Goal: Information Seeking & Learning: Learn about a topic

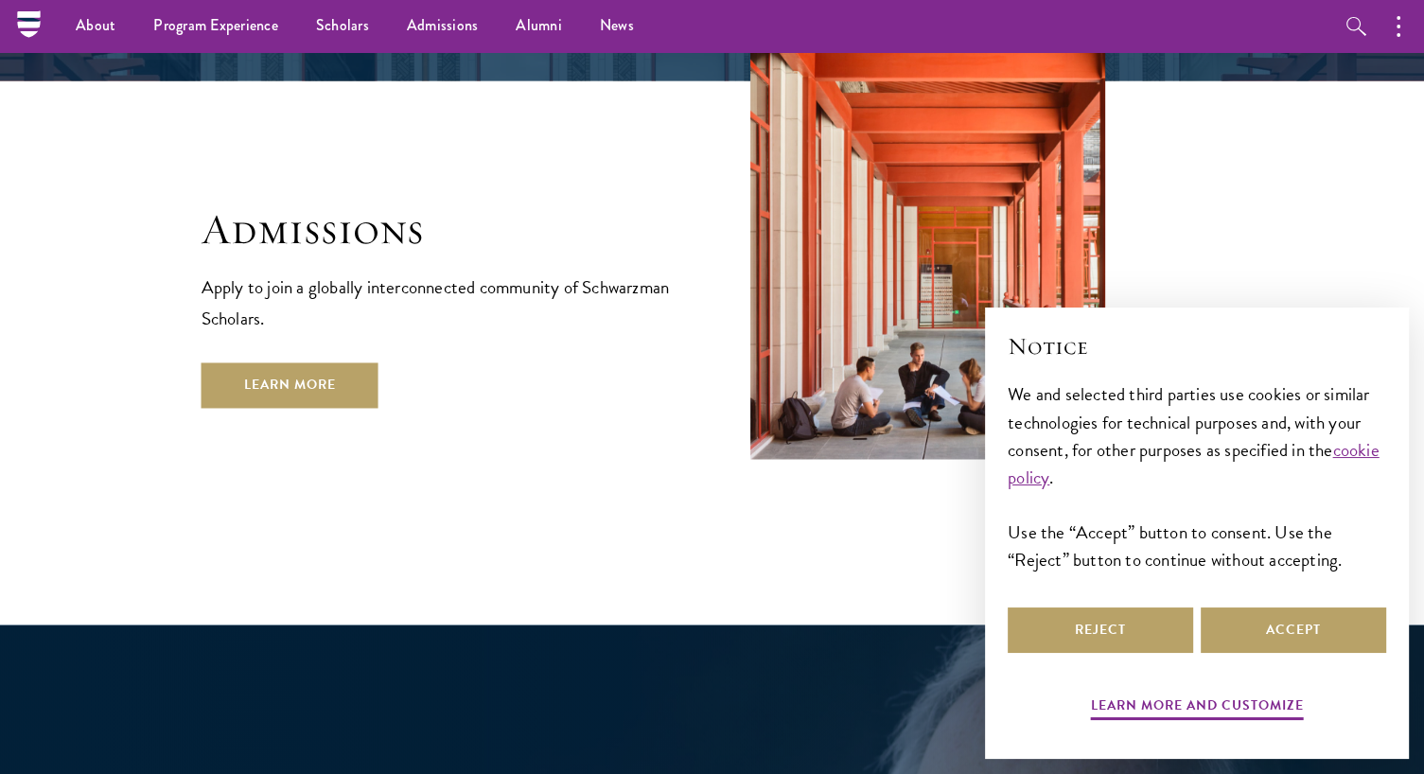
scroll to position [3137, 0]
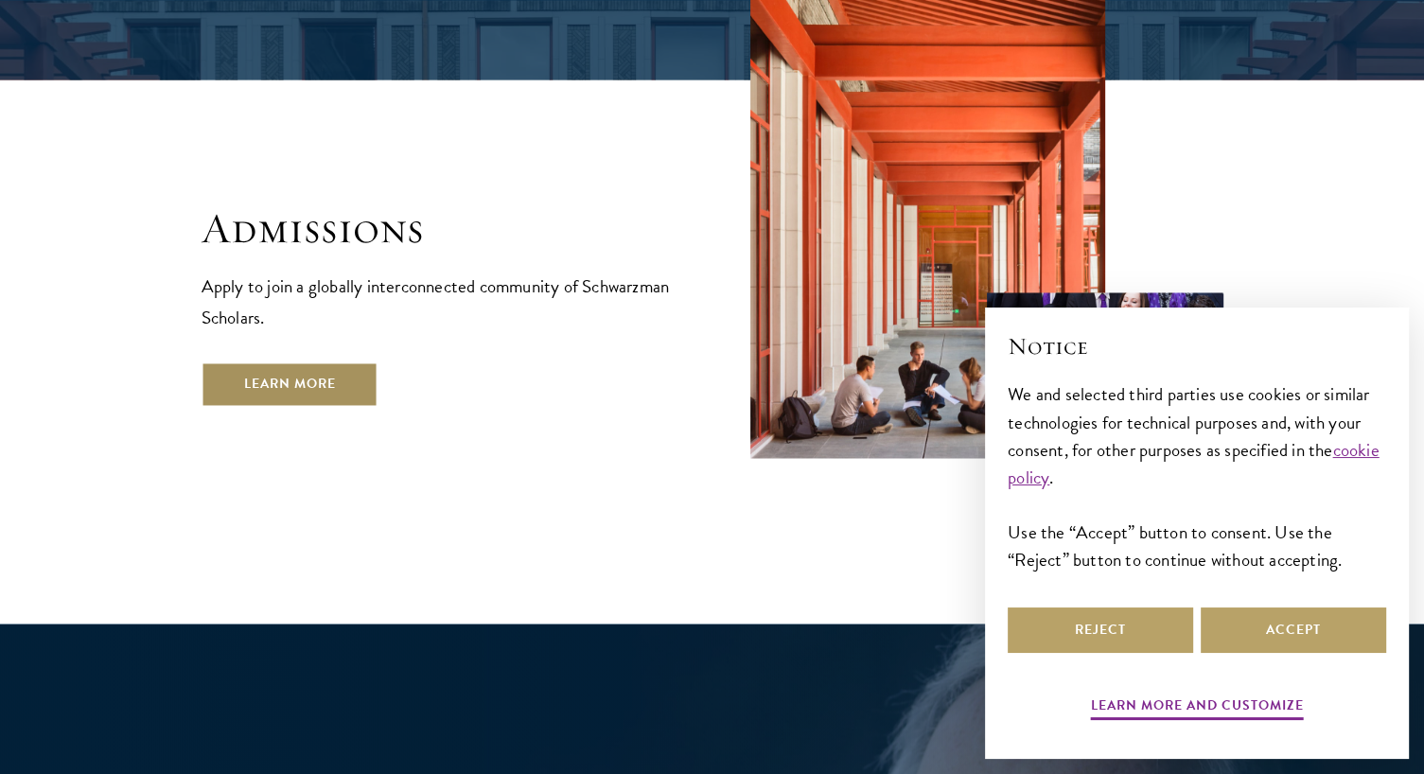
click at [335, 361] on link "Learn More" at bounding box center [289, 383] width 177 height 45
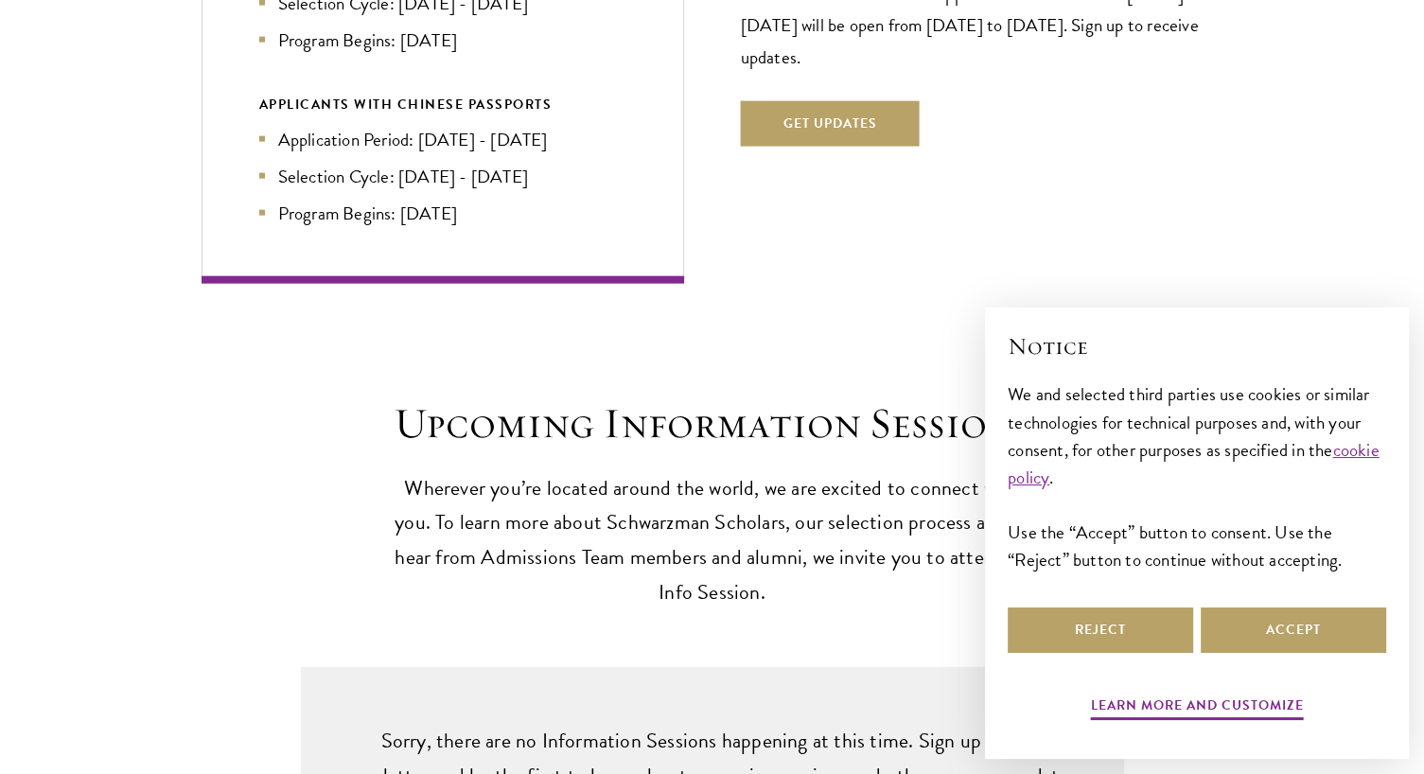
scroll to position [4313, 0]
click at [1294, 613] on button "Accept" at bounding box center [1292, 629] width 185 height 45
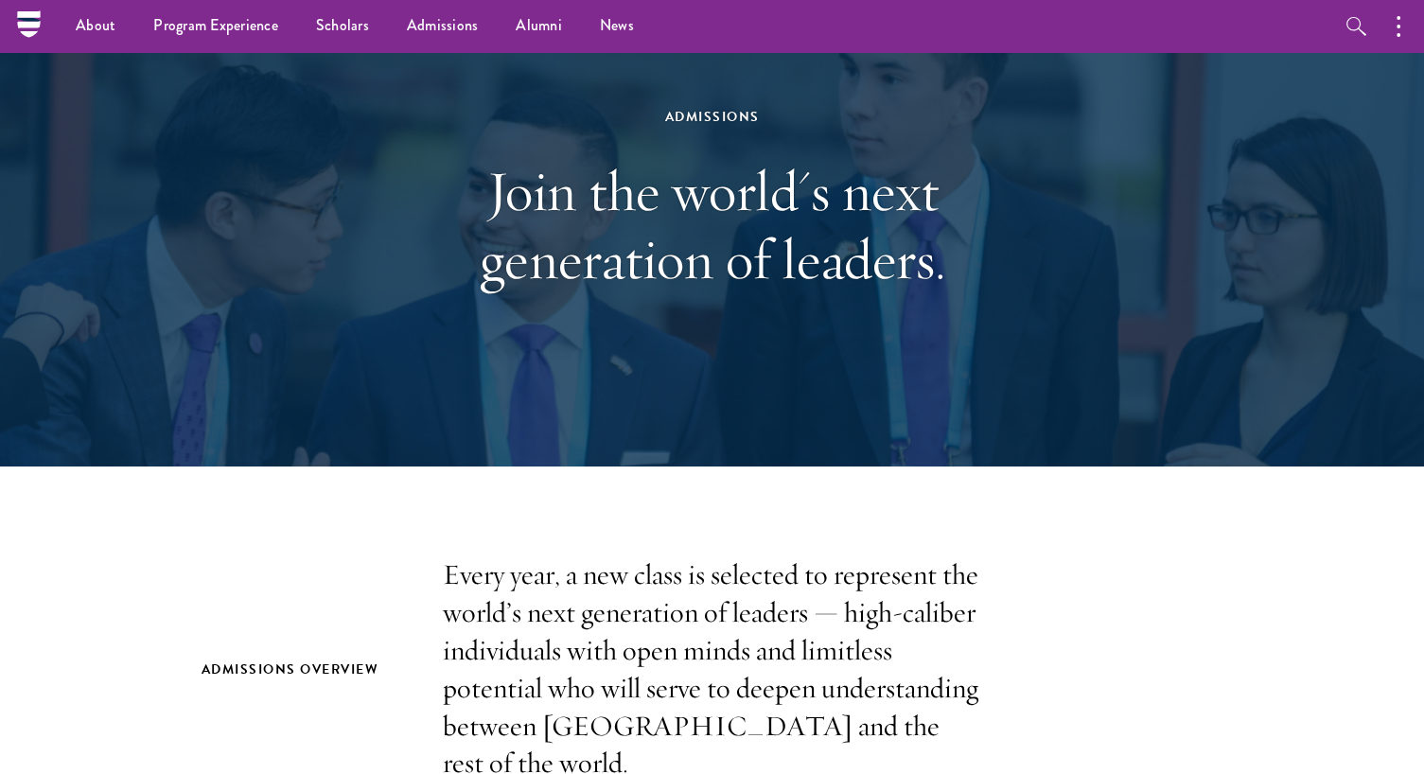
scroll to position [0, 0]
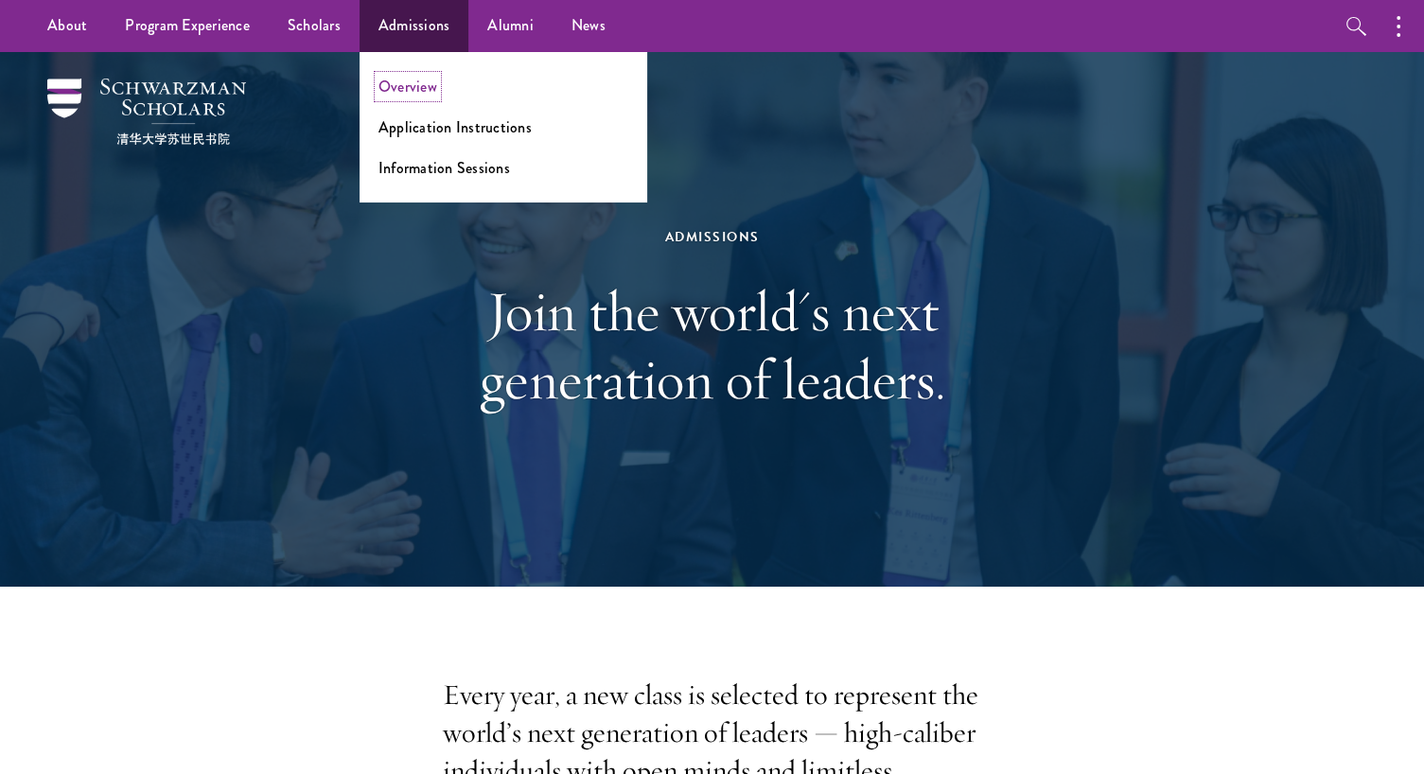
click at [416, 83] on link "Overview" at bounding box center [407, 87] width 59 height 22
click at [431, 22] on link "Admissions" at bounding box center [414, 26] width 110 height 52
click at [411, 97] on ul "Overview Application Instructions Information Sessions" at bounding box center [503, 127] width 288 height 150
click at [411, 92] on link "Overview" at bounding box center [407, 87] width 59 height 22
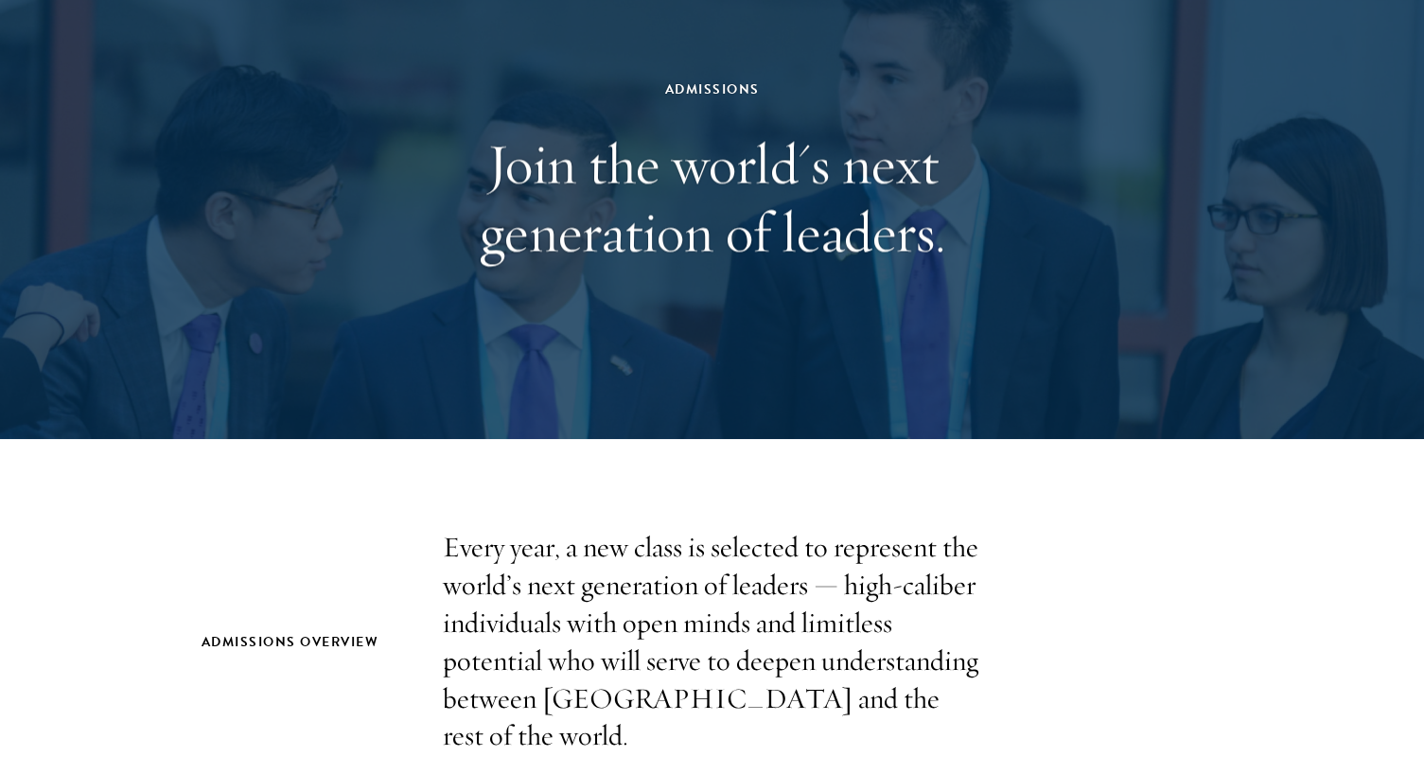
scroll to position [522, 0]
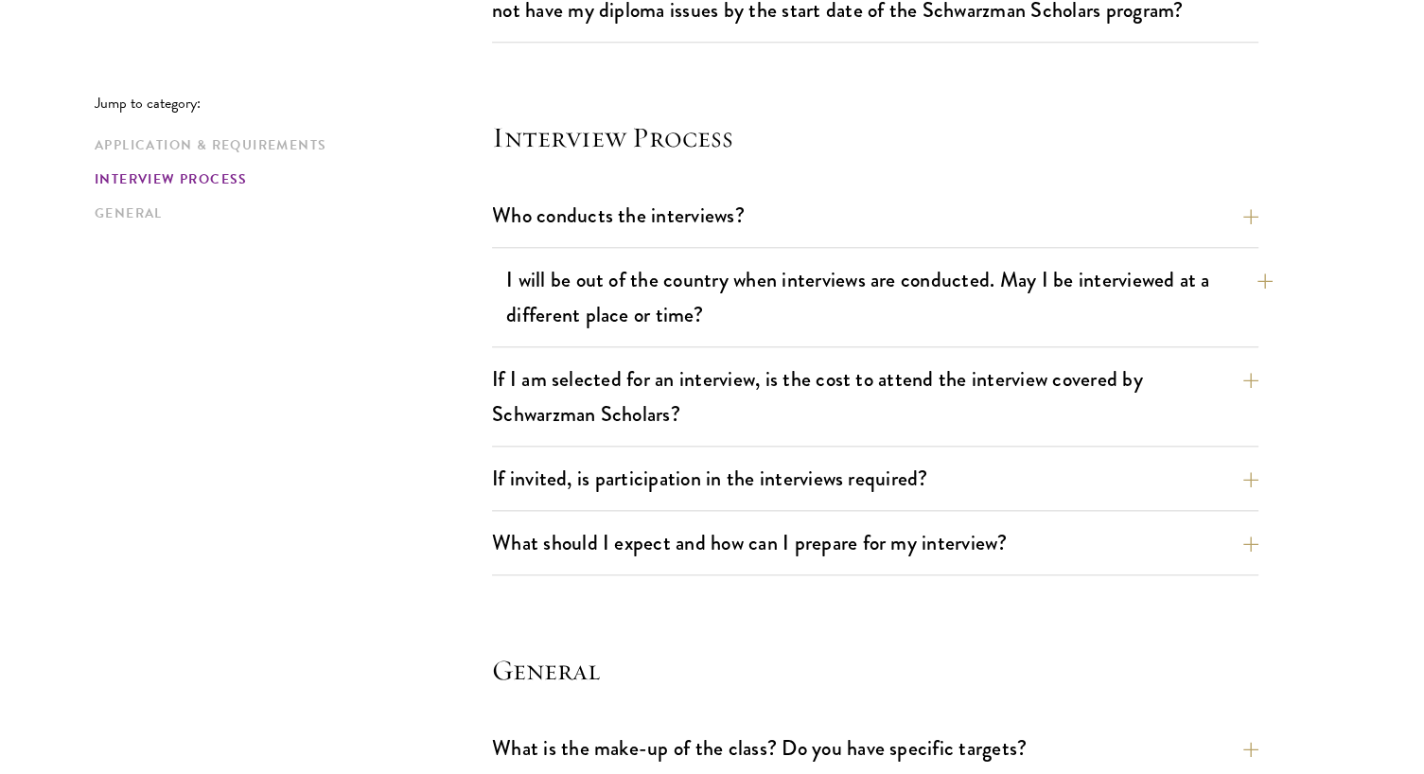
scroll to position [2091, 0]
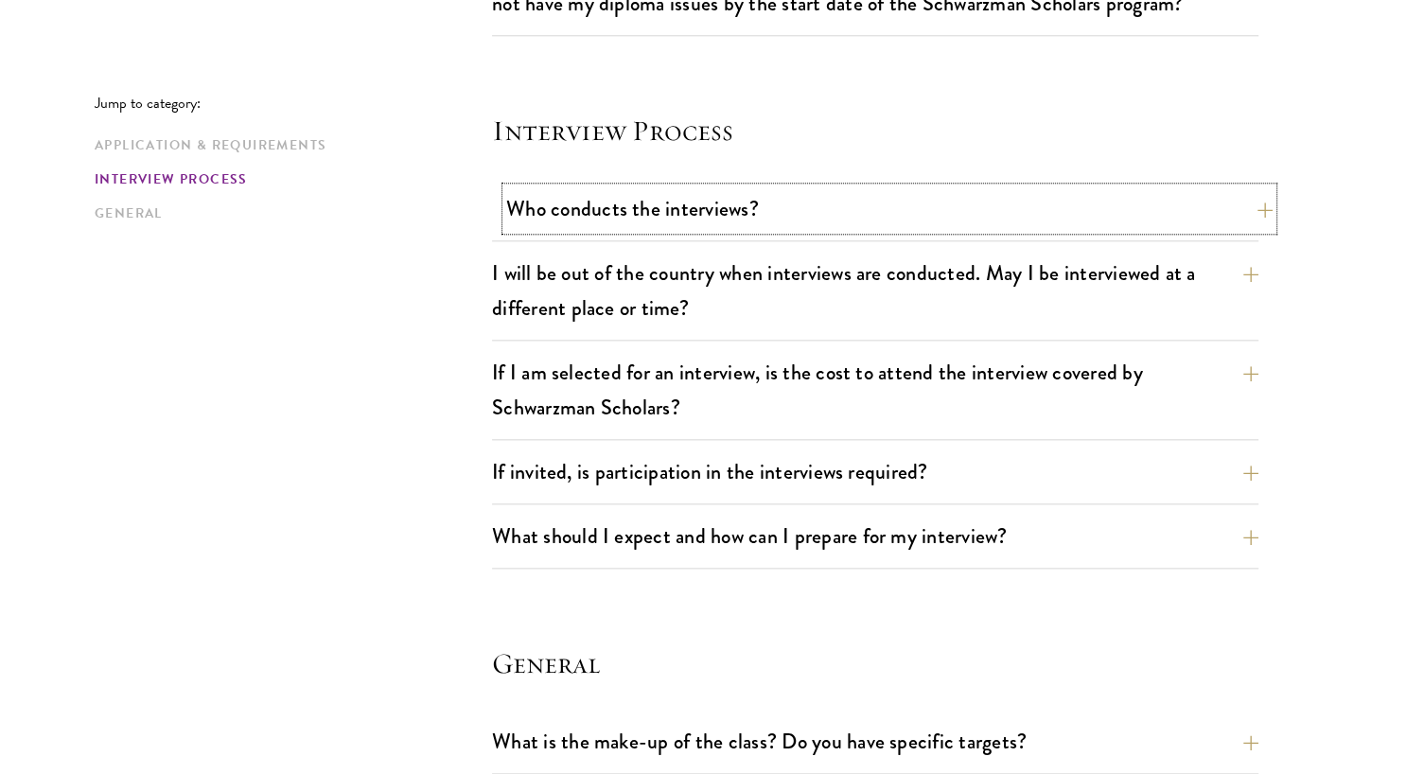
click at [545, 205] on button "Who conducts the interviews?" at bounding box center [889, 208] width 766 height 43
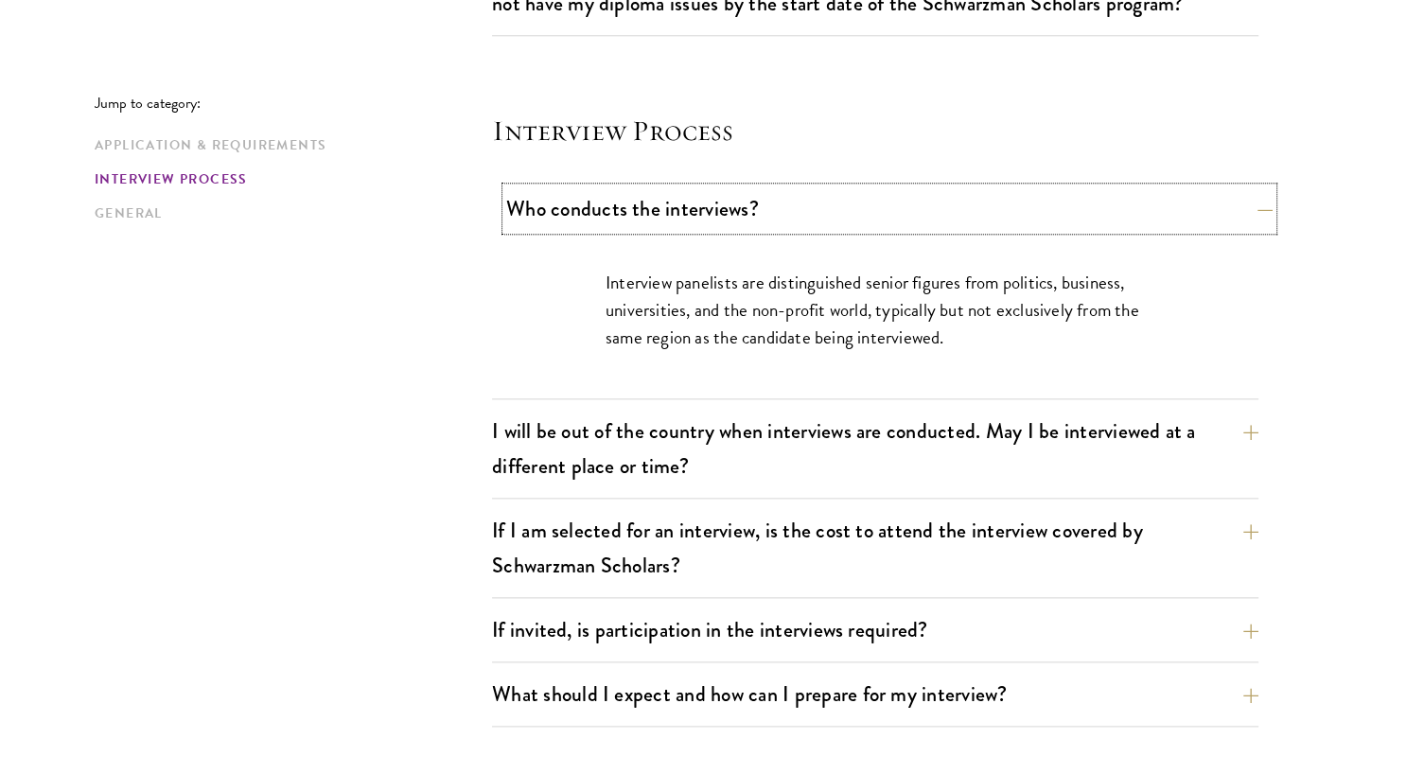
click at [545, 205] on button "Who conducts the interviews?" at bounding box center [889, 208] width 766 height 43
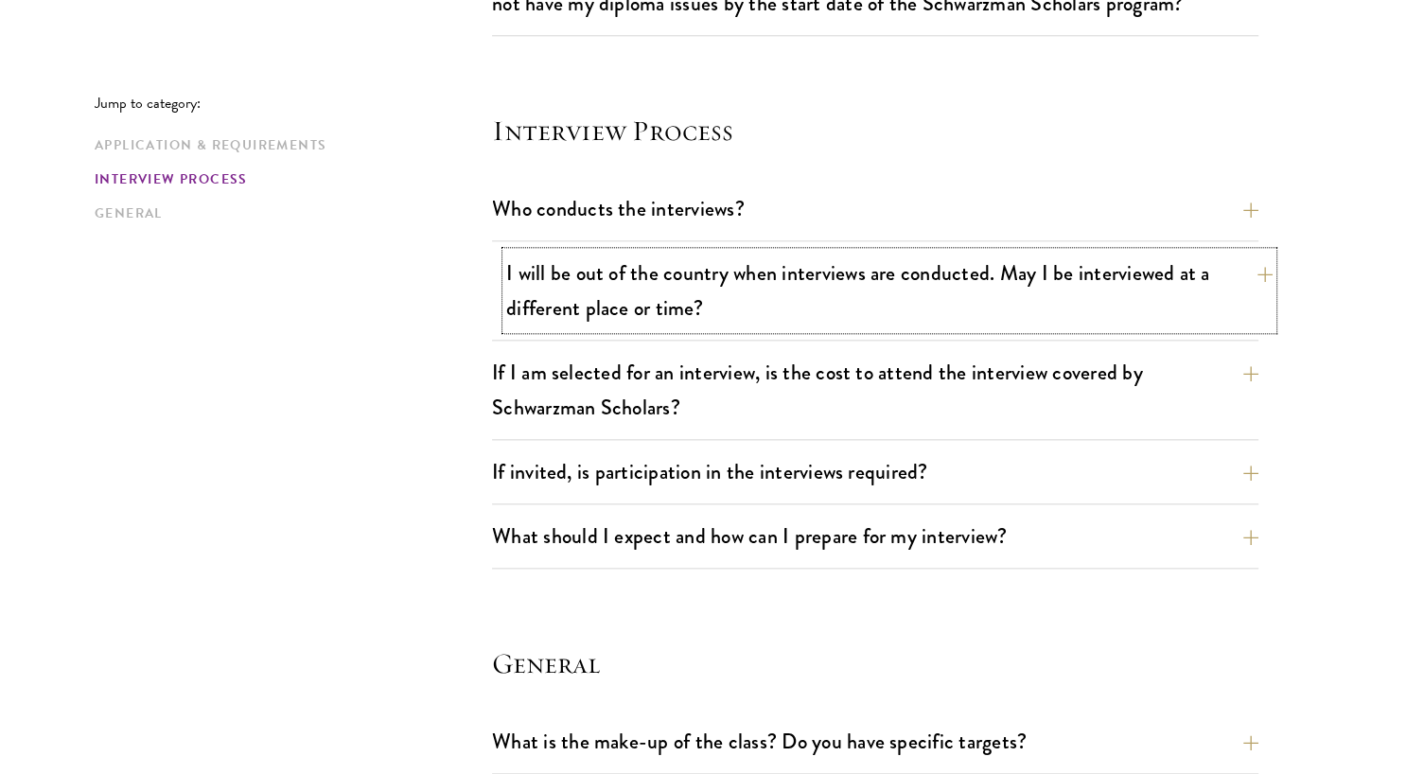
click at [549, 276] on button "I will be out of the country when interviews are conducted. May I be interviewe…" at bounding box center [889, 291] width 766 height 78
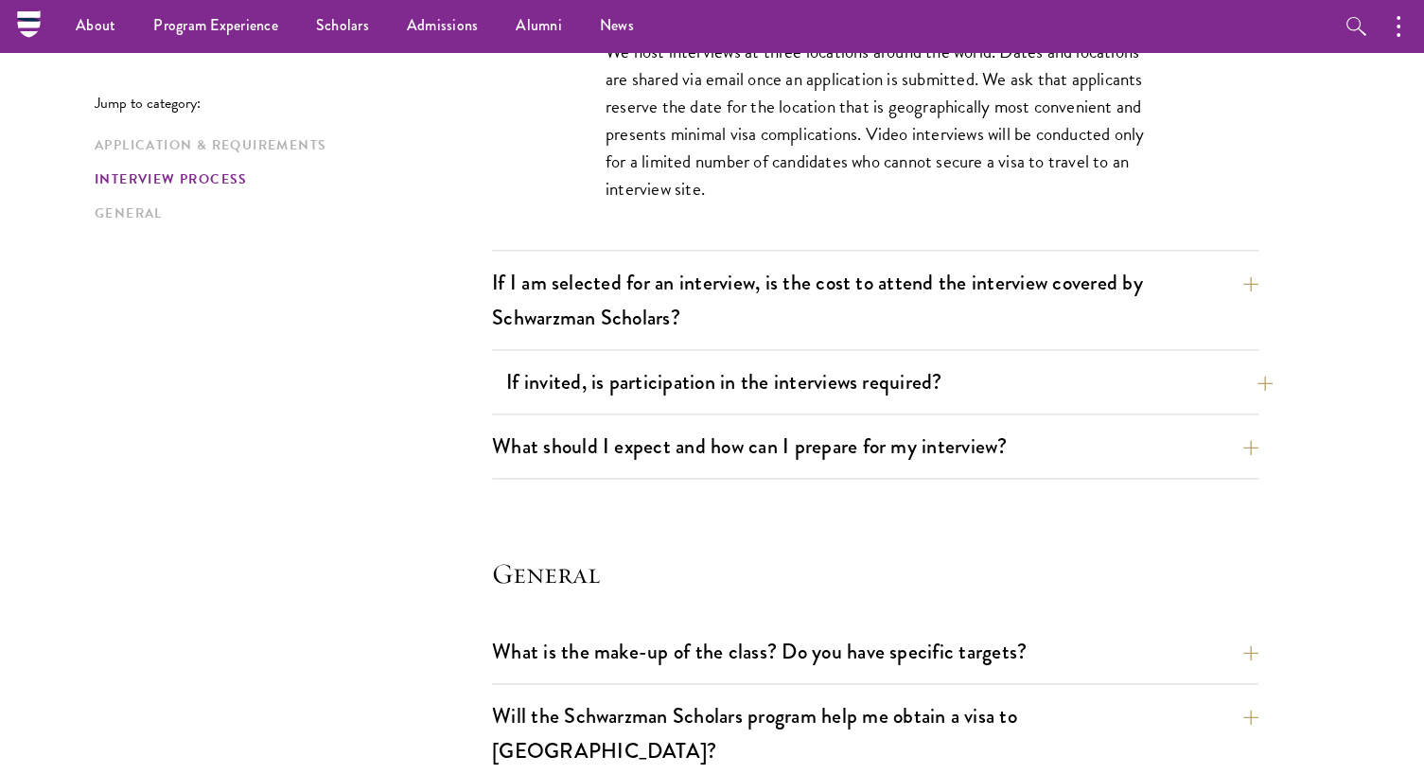
scroll to position [2425, 0]
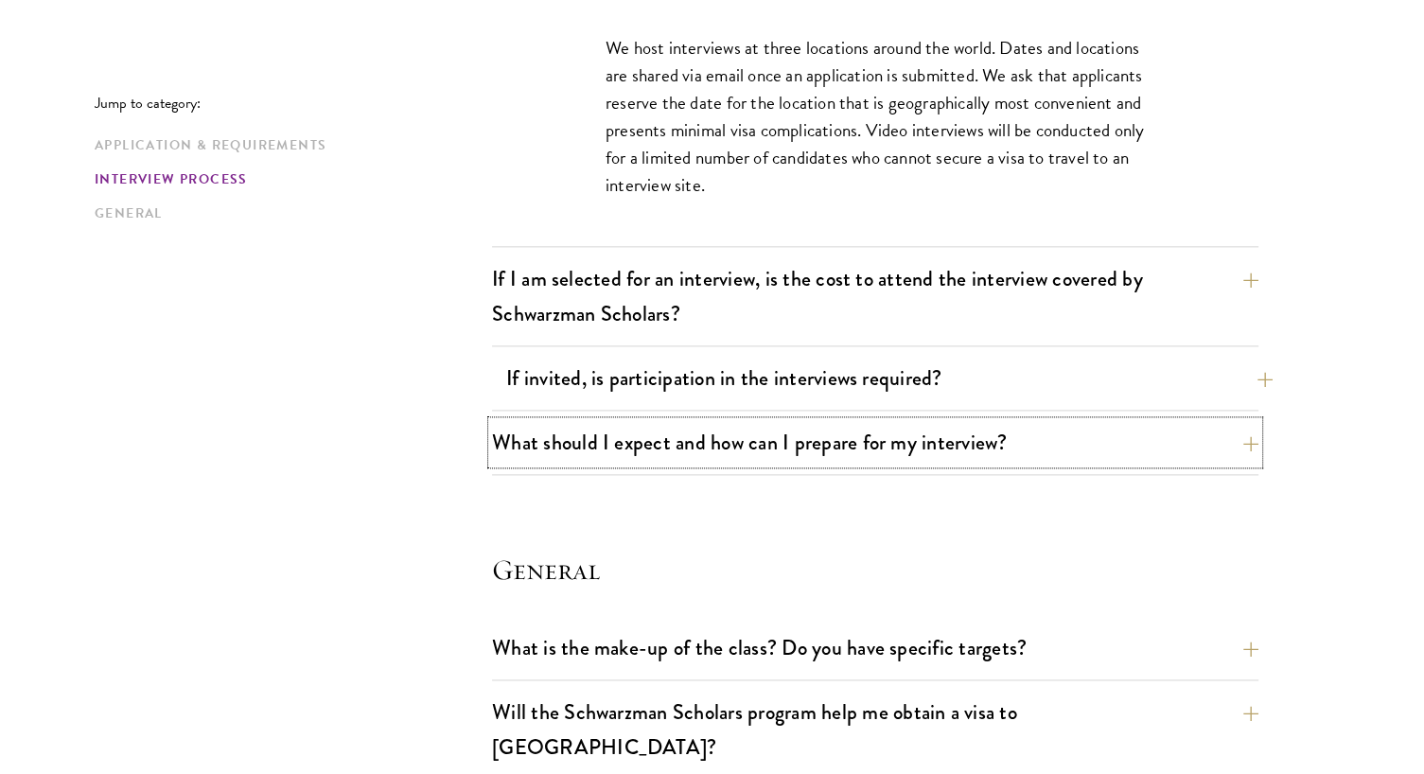
click at [536, 421] on button "What should I expect and how can I prepare for my interview?" at bounding box center [875, 442] width 766 height 43
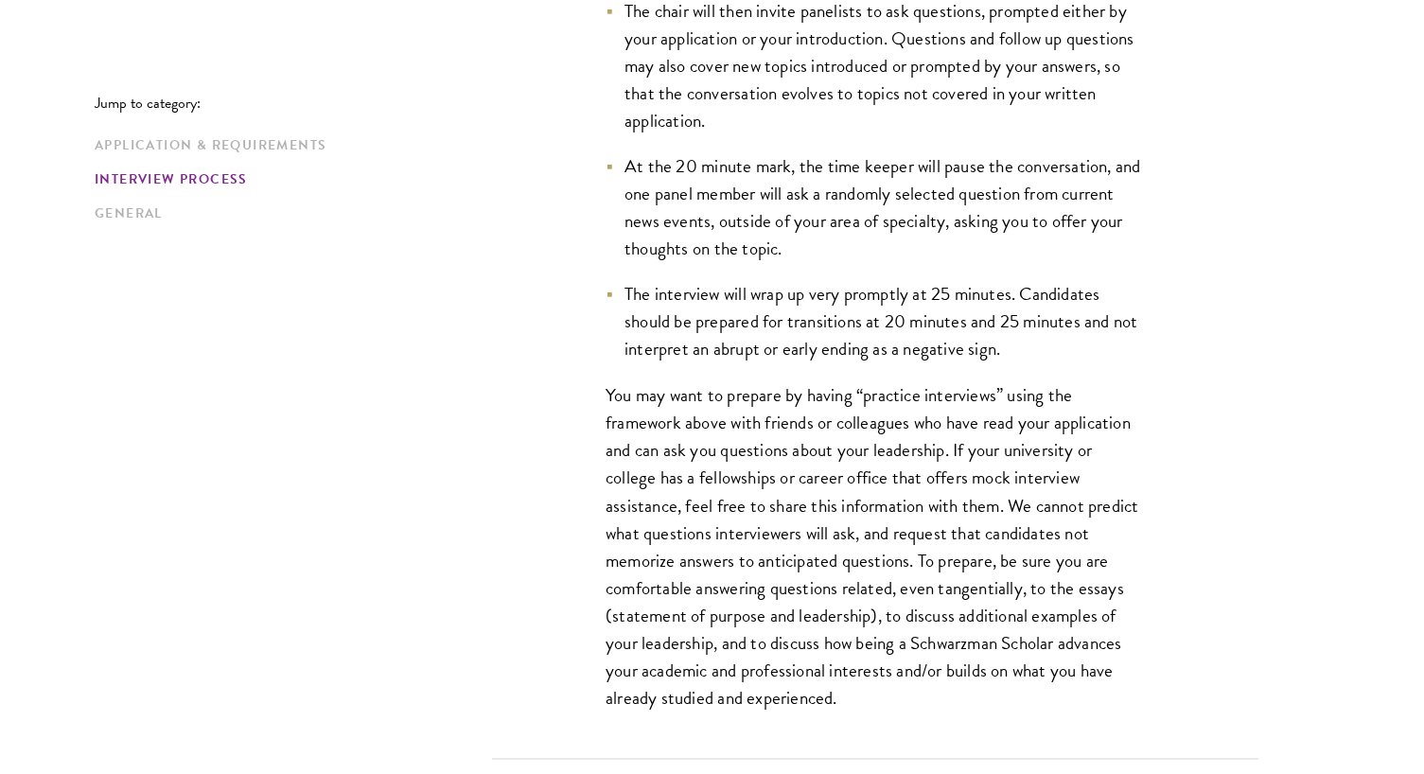
scroll to position [3072, 0]
